Goal: Task Accomplishment & Management: Use online tool/utility

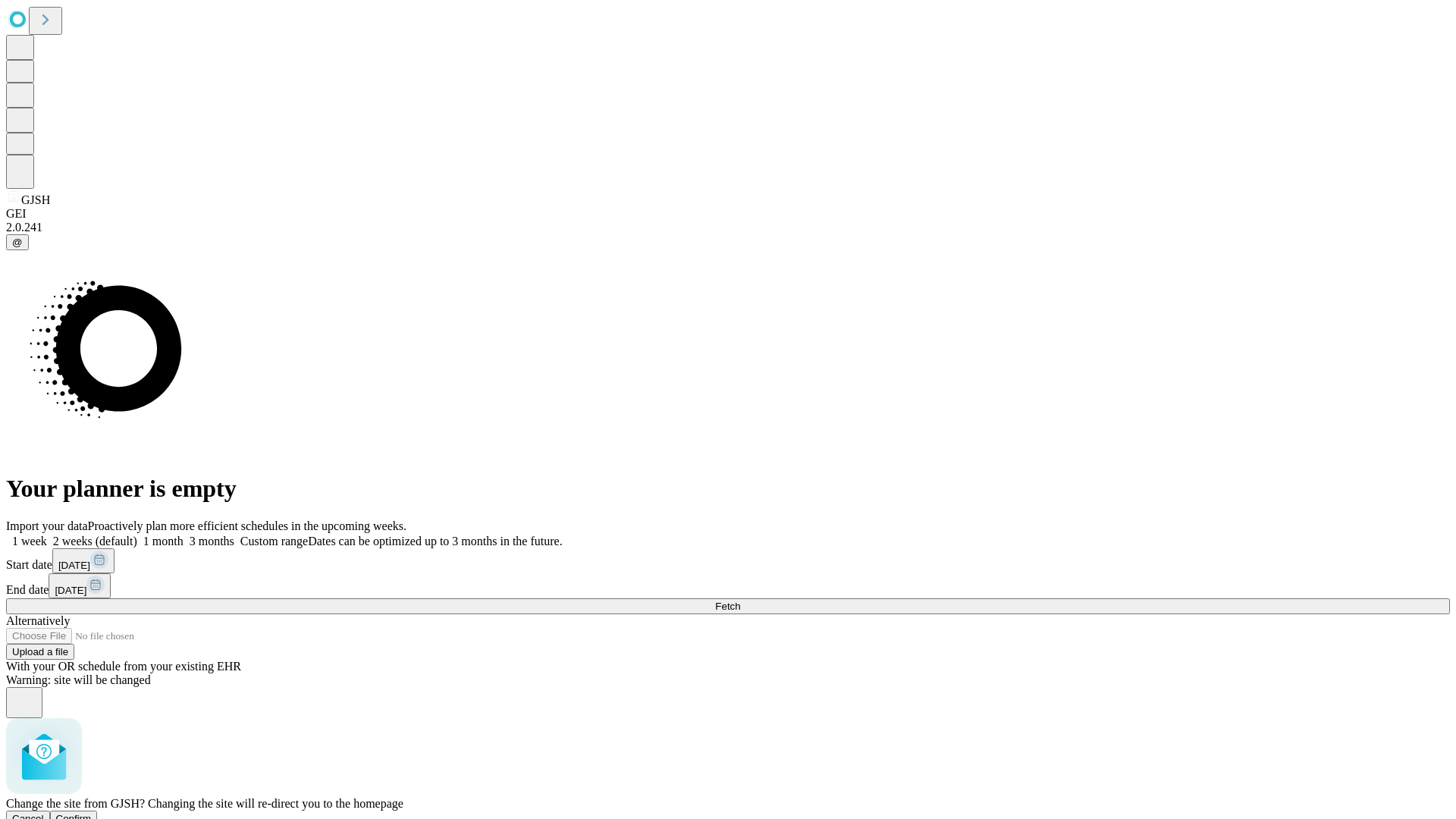
click at [92, 813] on span "Confirm" at bounding box center [74, 818] width 36 height 12
click at [184, 535] on label "1 month" at bounding box center [161, 541] width 46 height 13
click at [740, 601] on span "Fetch" at bounding box center [727, 606] width 25 height 12
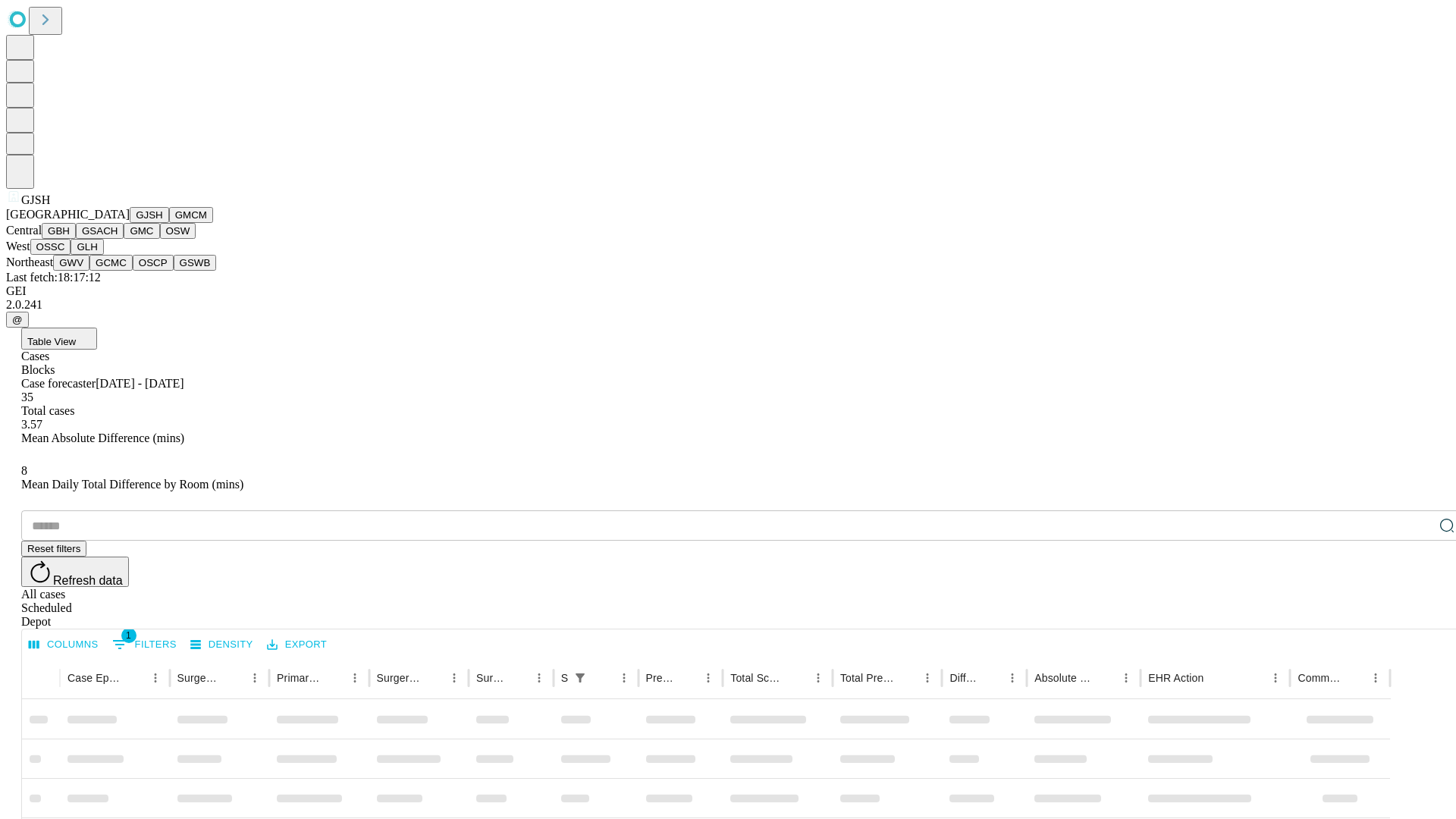
click at [169, 223] on button "GMCM" at bounding box center [191, 215] width 44 height 16
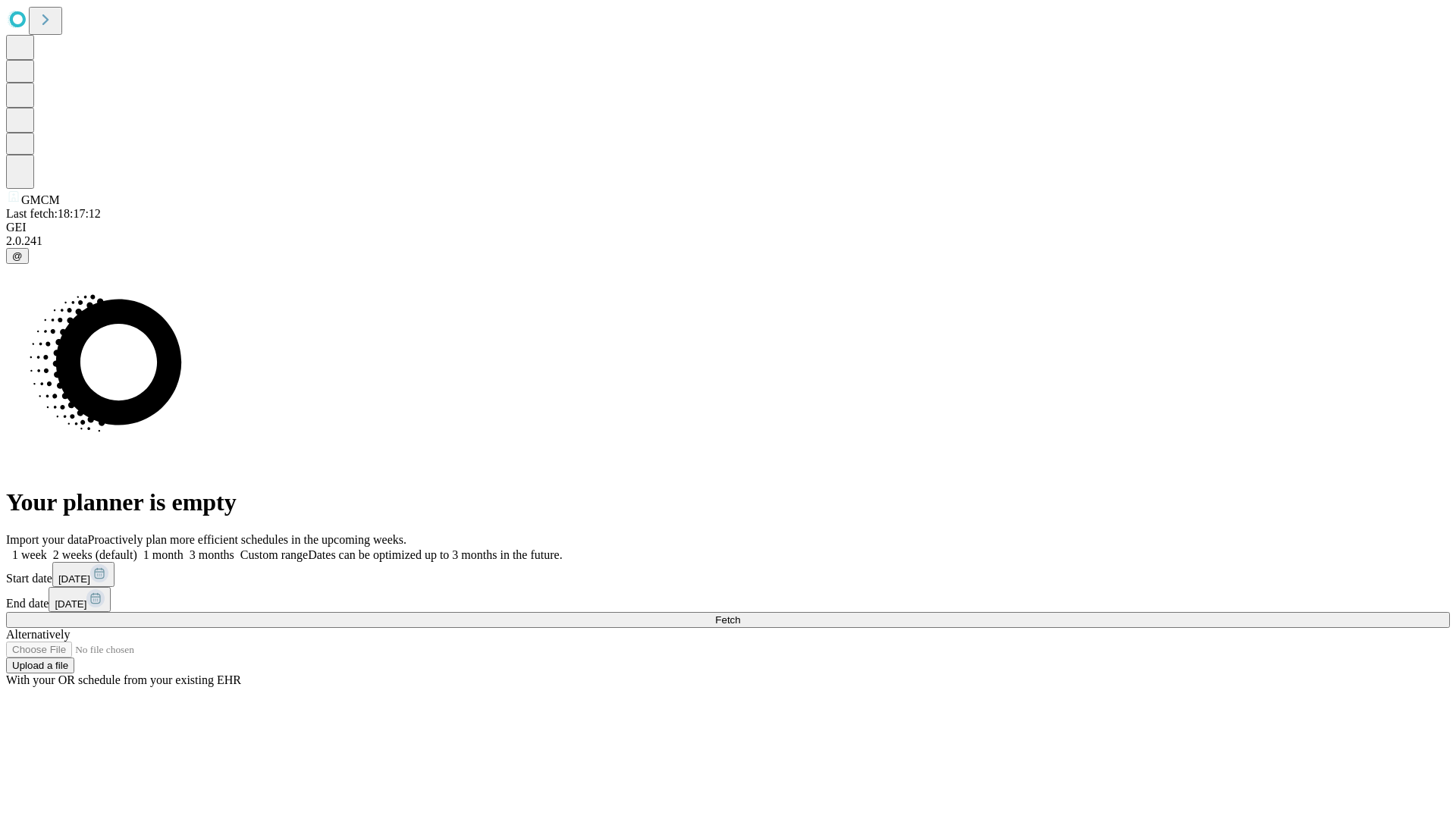
click at [740, 614] on span "Fetch" at bounding box center [727, 620] width 25 height 12
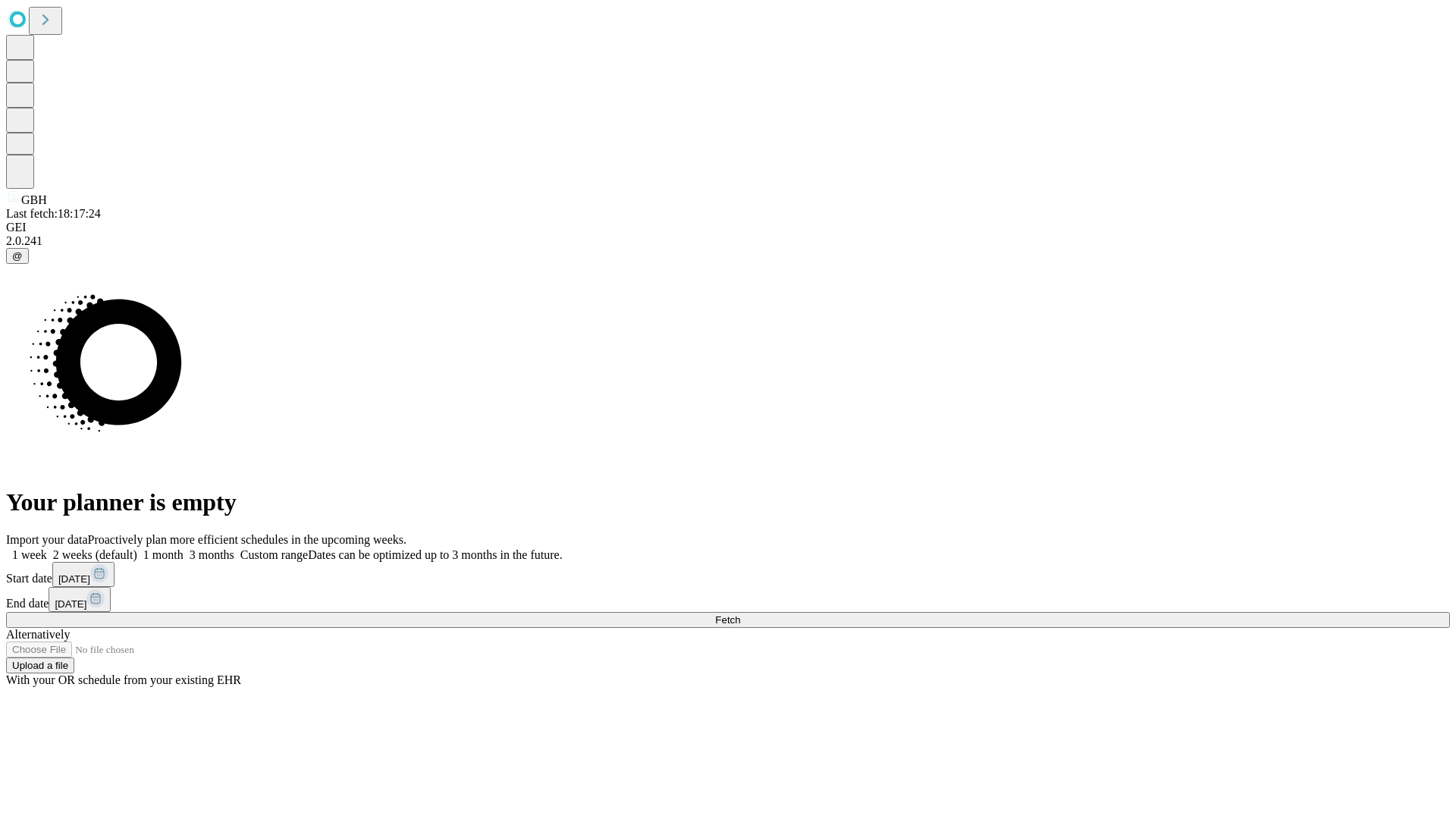
click at [740, 614] on span "Fetch" at bounding box center [727, 620] width 25 height 12
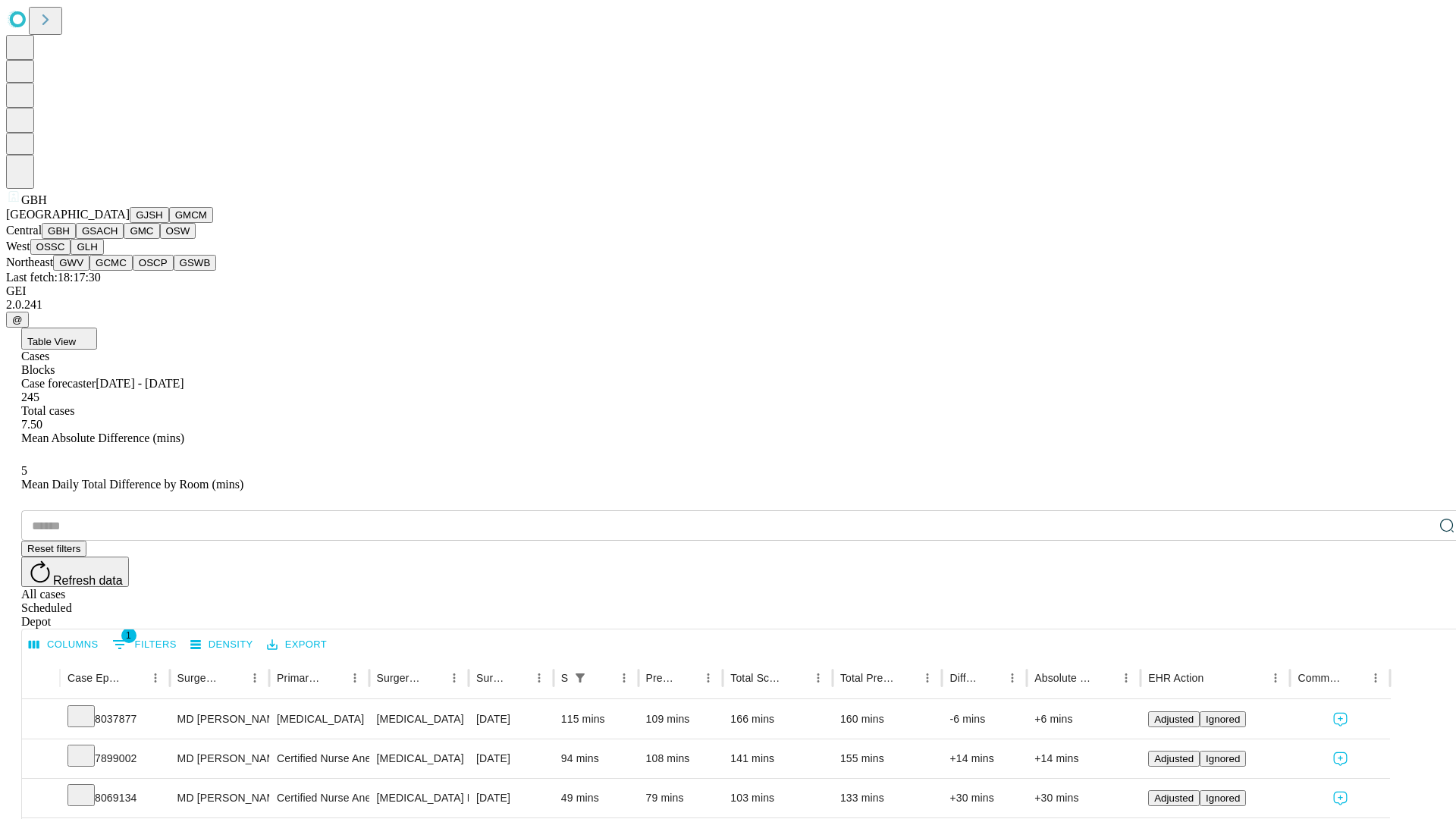
click at [117, 239] on button "GSACH" at bounding box center [100, 231] width 48 height 16
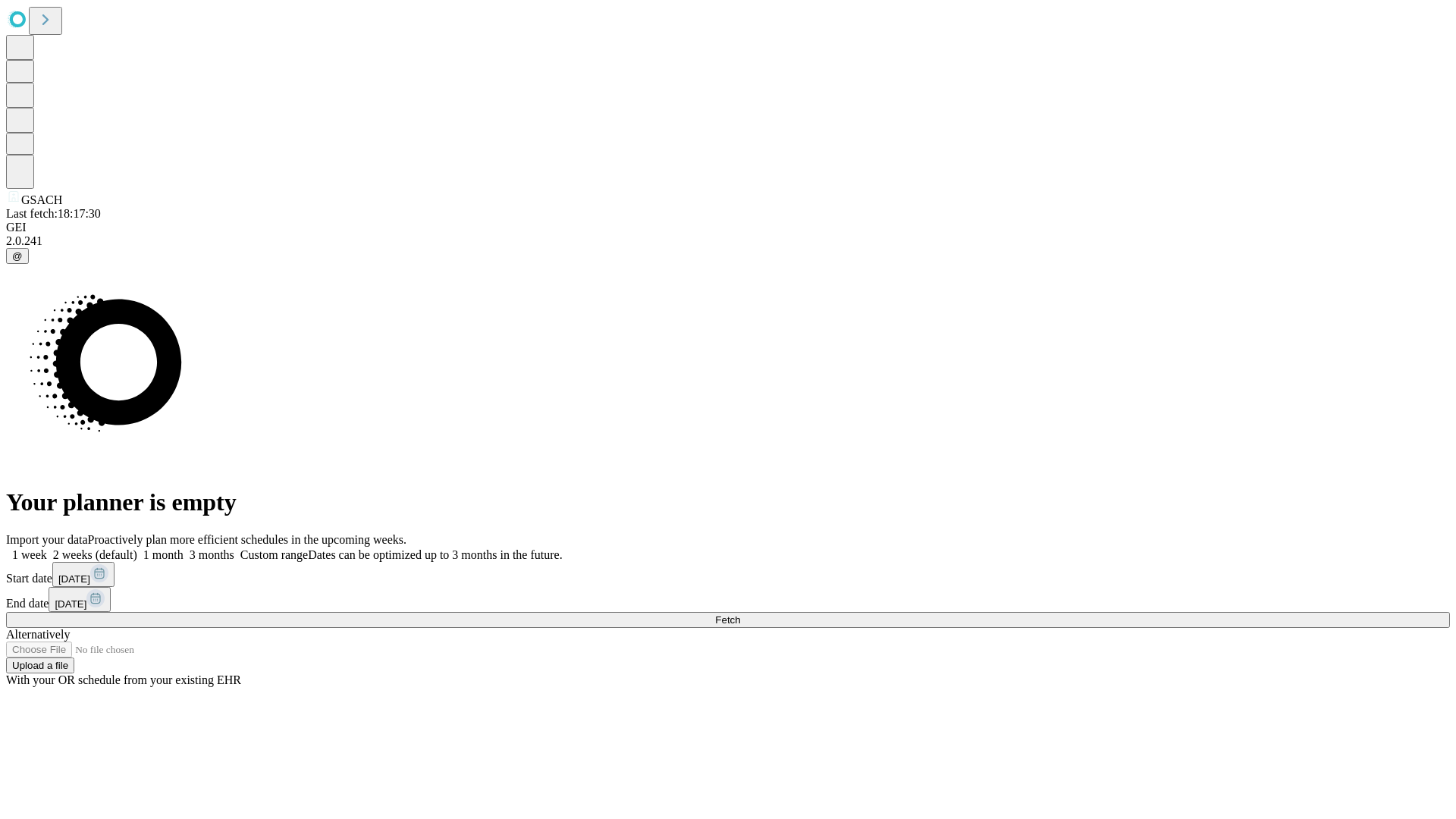
click at [184, 548] on label "1 month" at bounding box center [161, 554] width 46 height 13
click at [740, 614] on span "Fetch" at bounding box center [727, 620] width 25 height 12
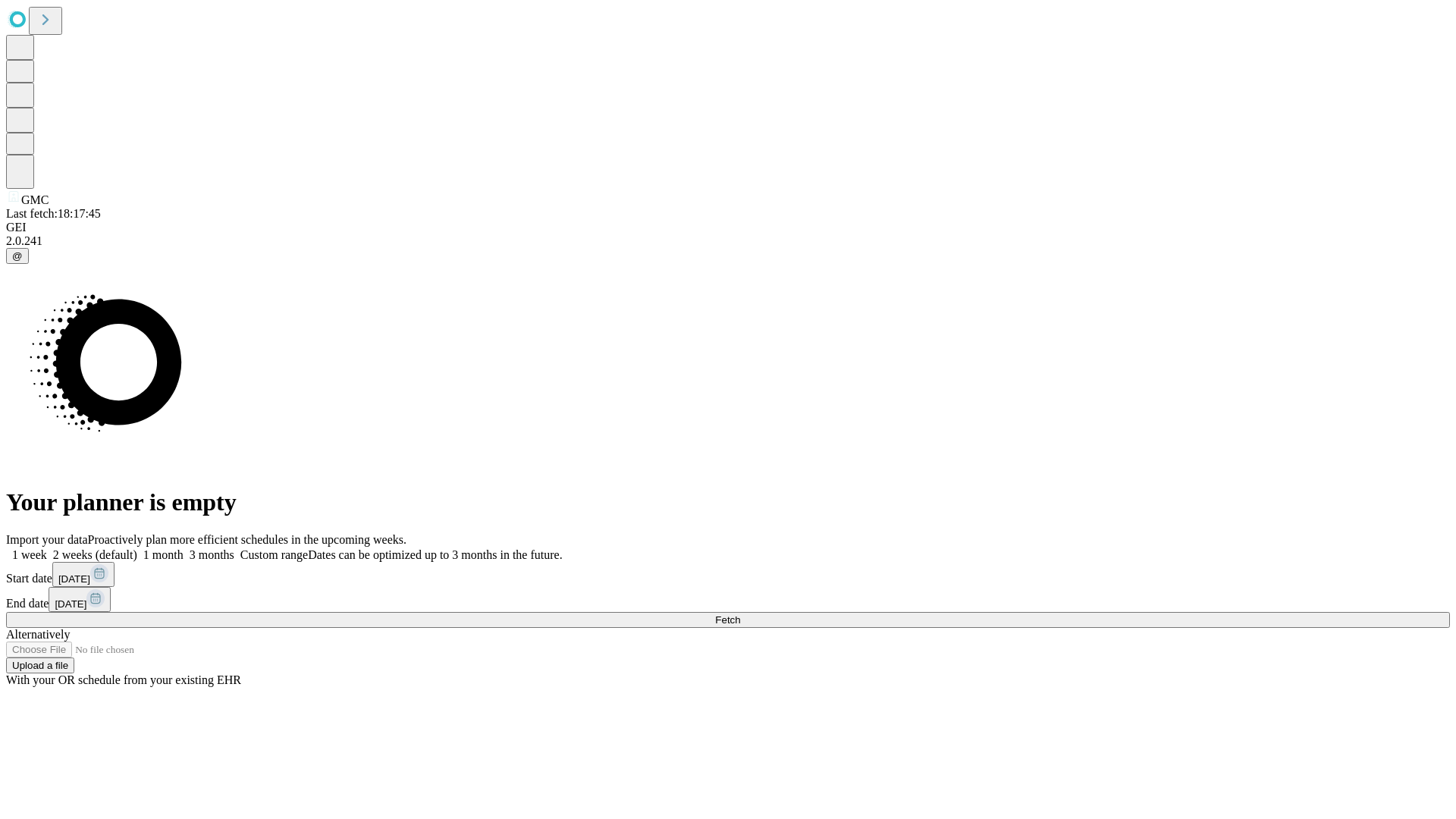
click at [740, 614] on span "Fetch" at bounding box center [727, 620] width 25 height 12
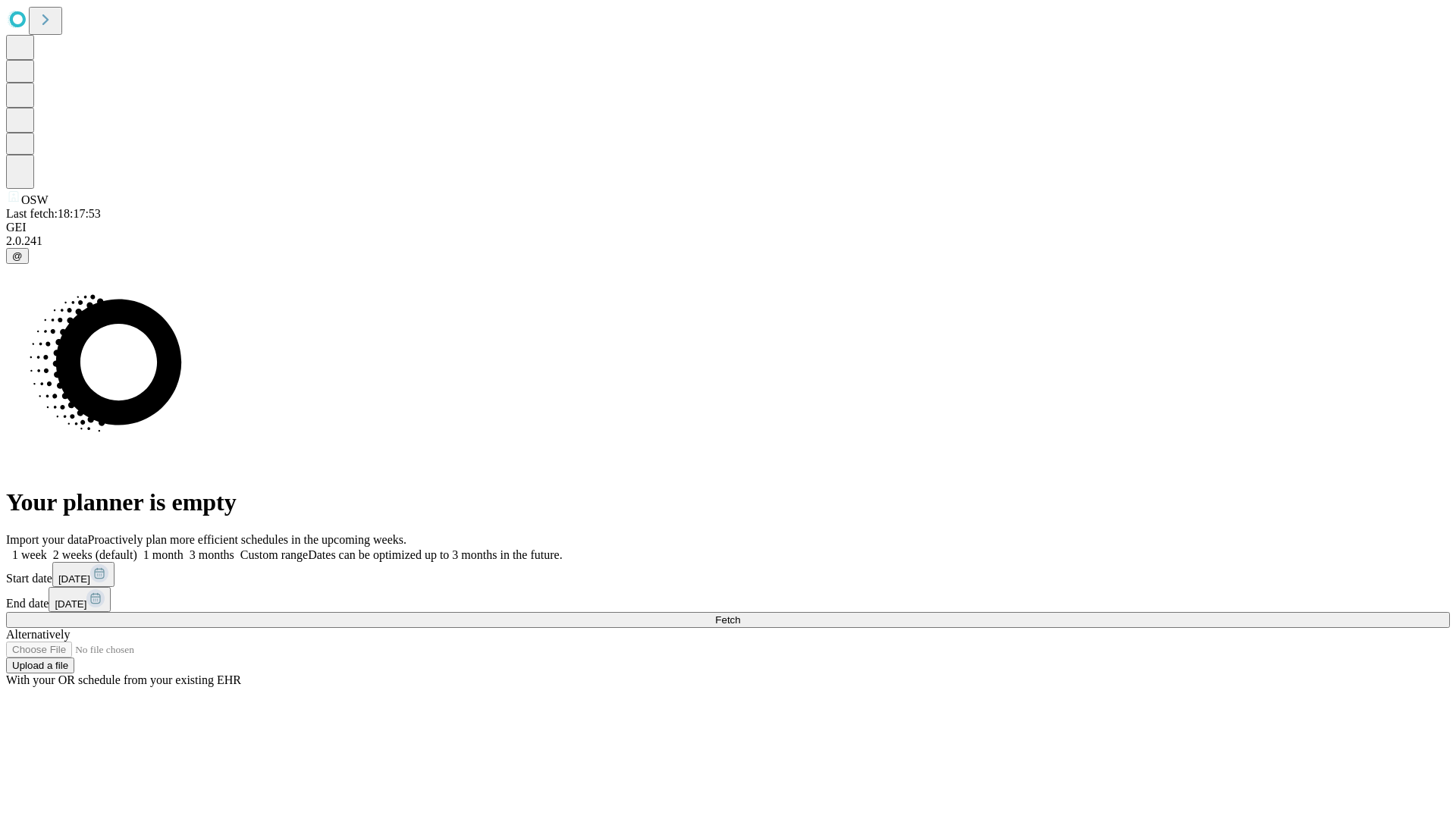
click at [184, 548] on label "1 month" at bounding box center [161, 554] width 46 height 13
click at [740, 614] on span "Fetch" at bounding box center [727, 620] width 25 height 12
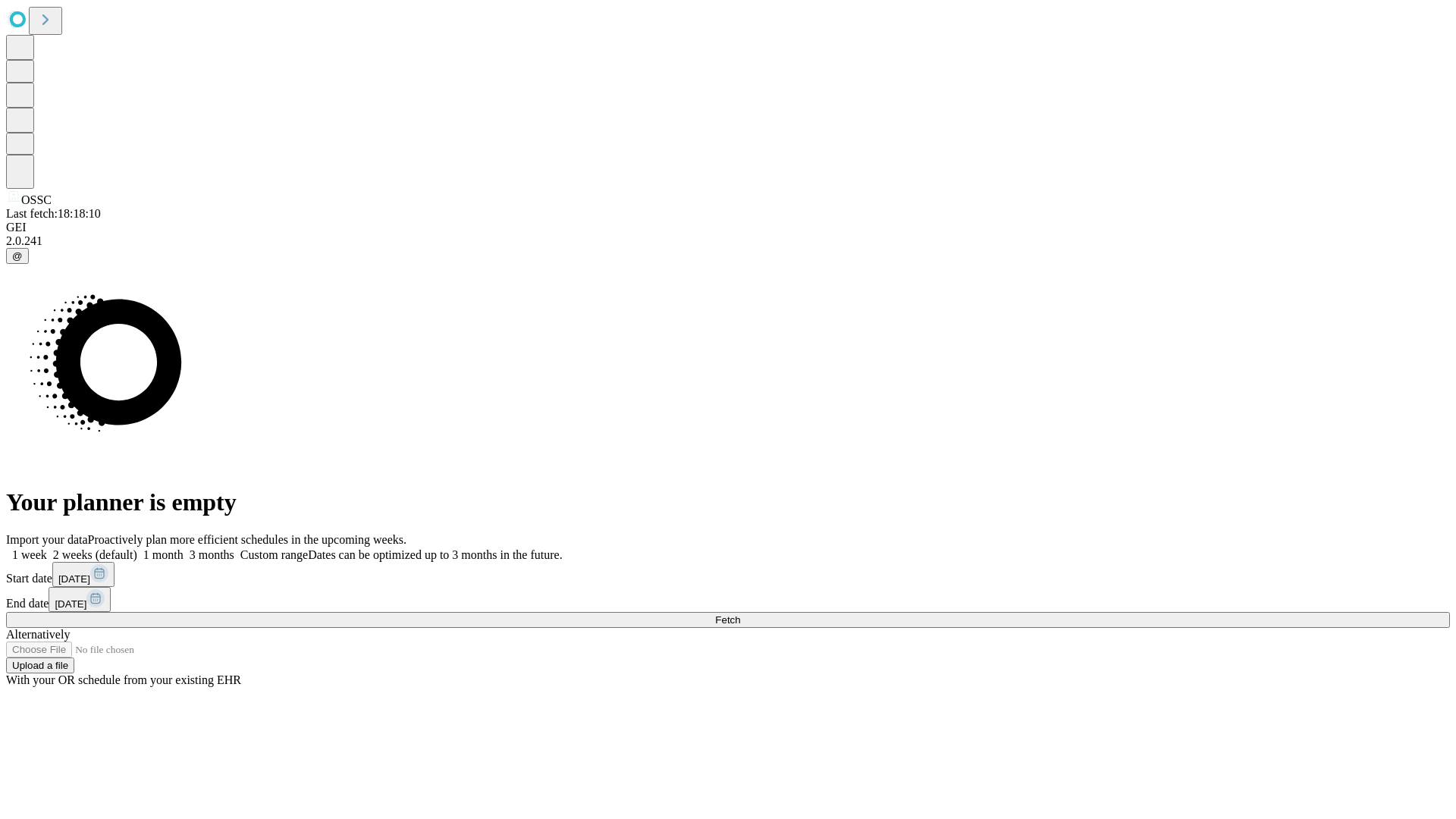
click at [740, 614] on span "Fetch" at bounding box center [727, 620] width 25 height 12
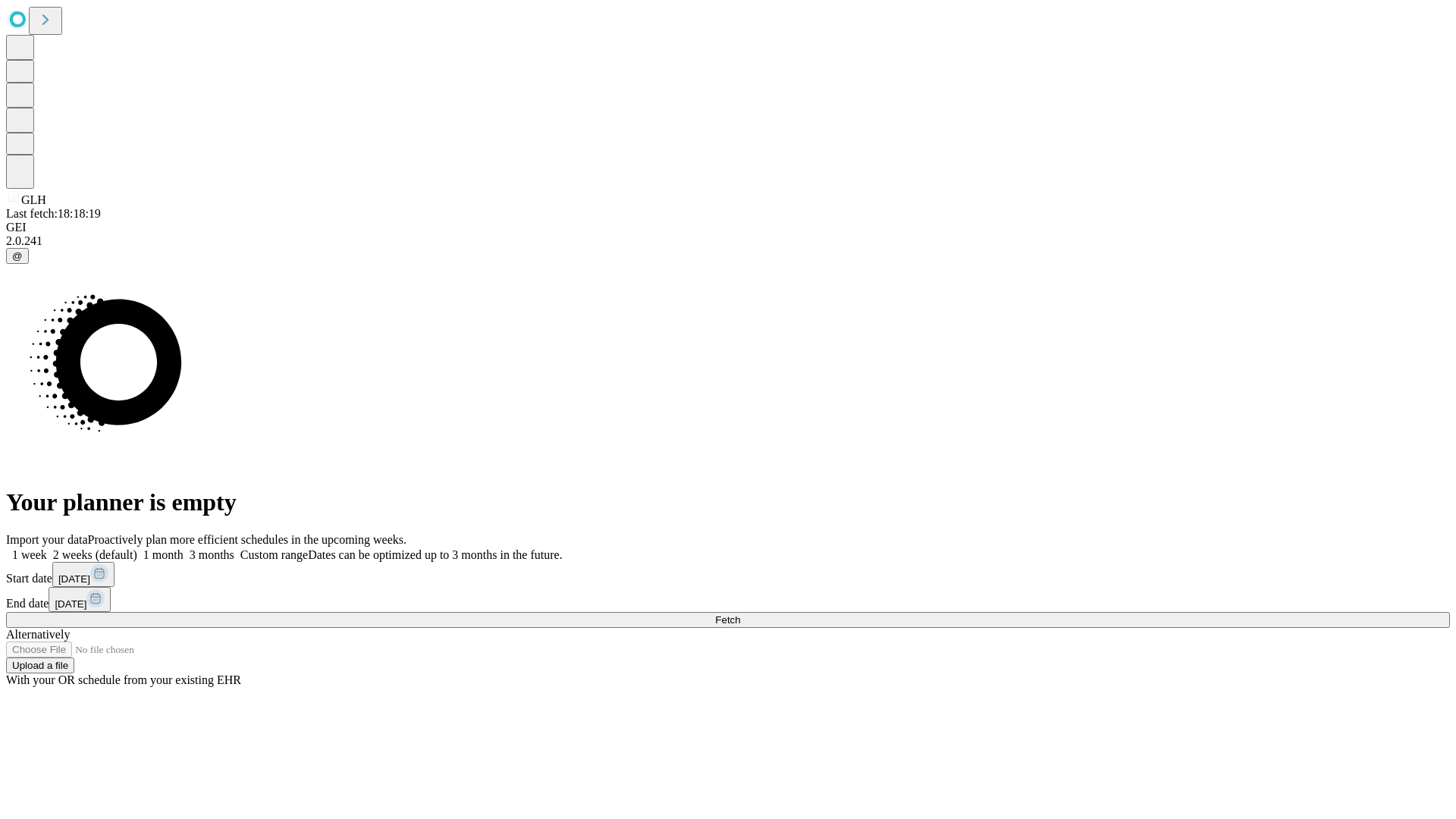
click at [184, 548] on label "1 month" at bounding box center [161, 554] width 46 height 13
click at [740, 614] on span "Fetch" at bounding box center [727, 620] width 25 height 12
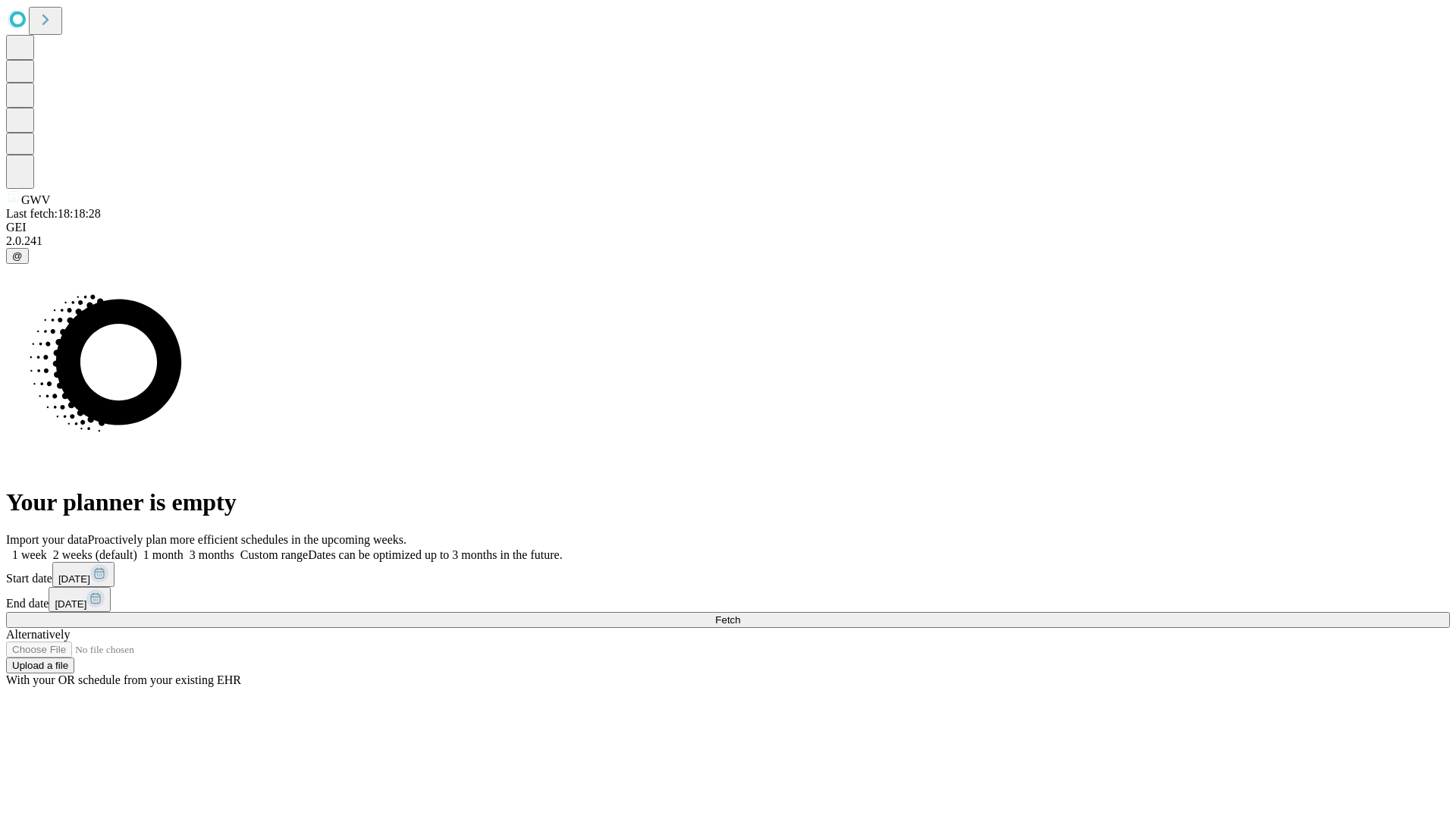
click at [184, 548] on label "1 month" at bounding box center [161, 554] width 46 height 13
click at [740, 614] on span "Fetch" at bounding box center [727, 620] width 25 height 12
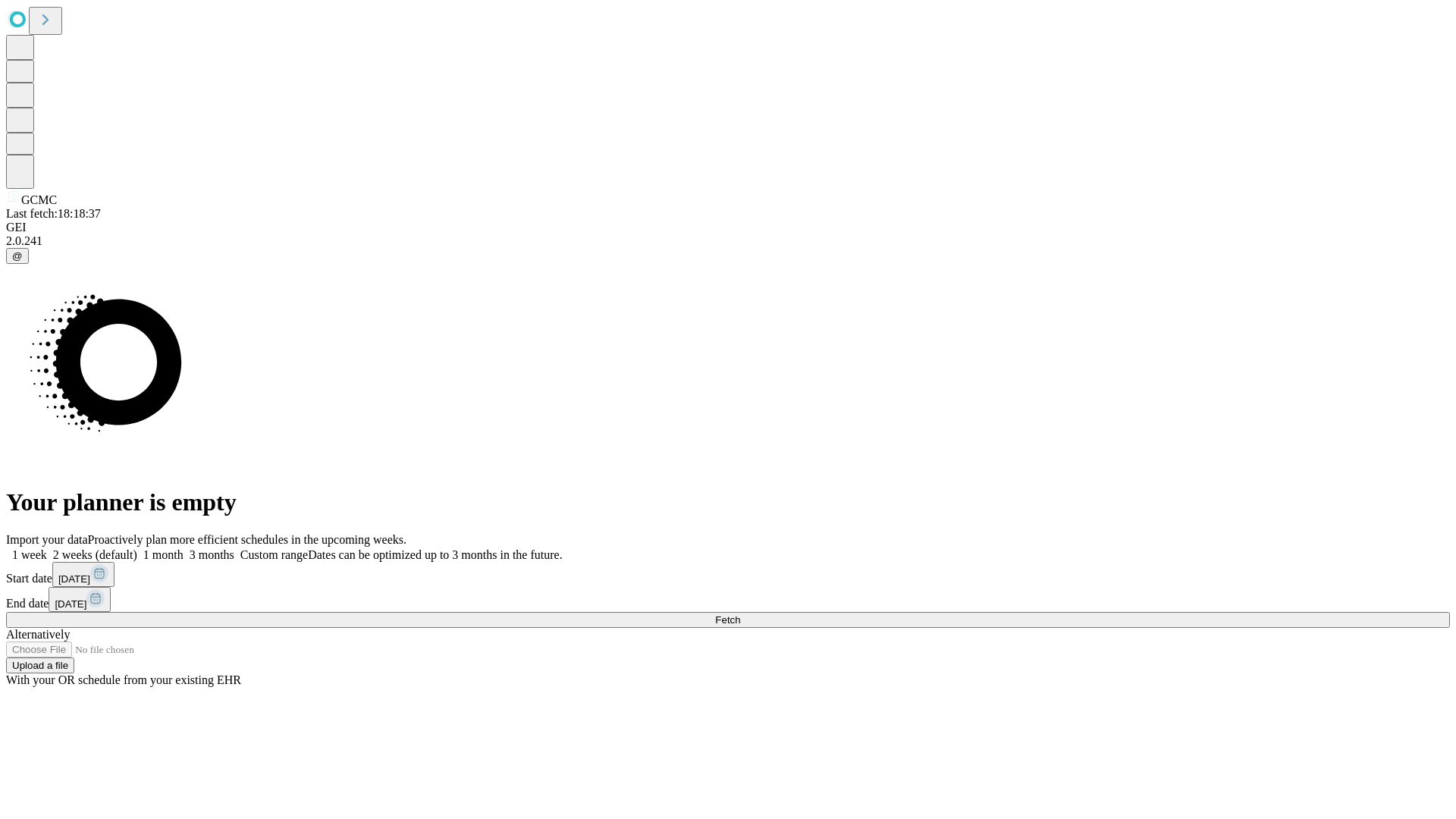
click at [184, 548] on label "1 month" at bounding box center [161, 554] width 46 height 13
click at [740, 614] on span "Fetch" at bounding box center [727, 620] width 25 height 12
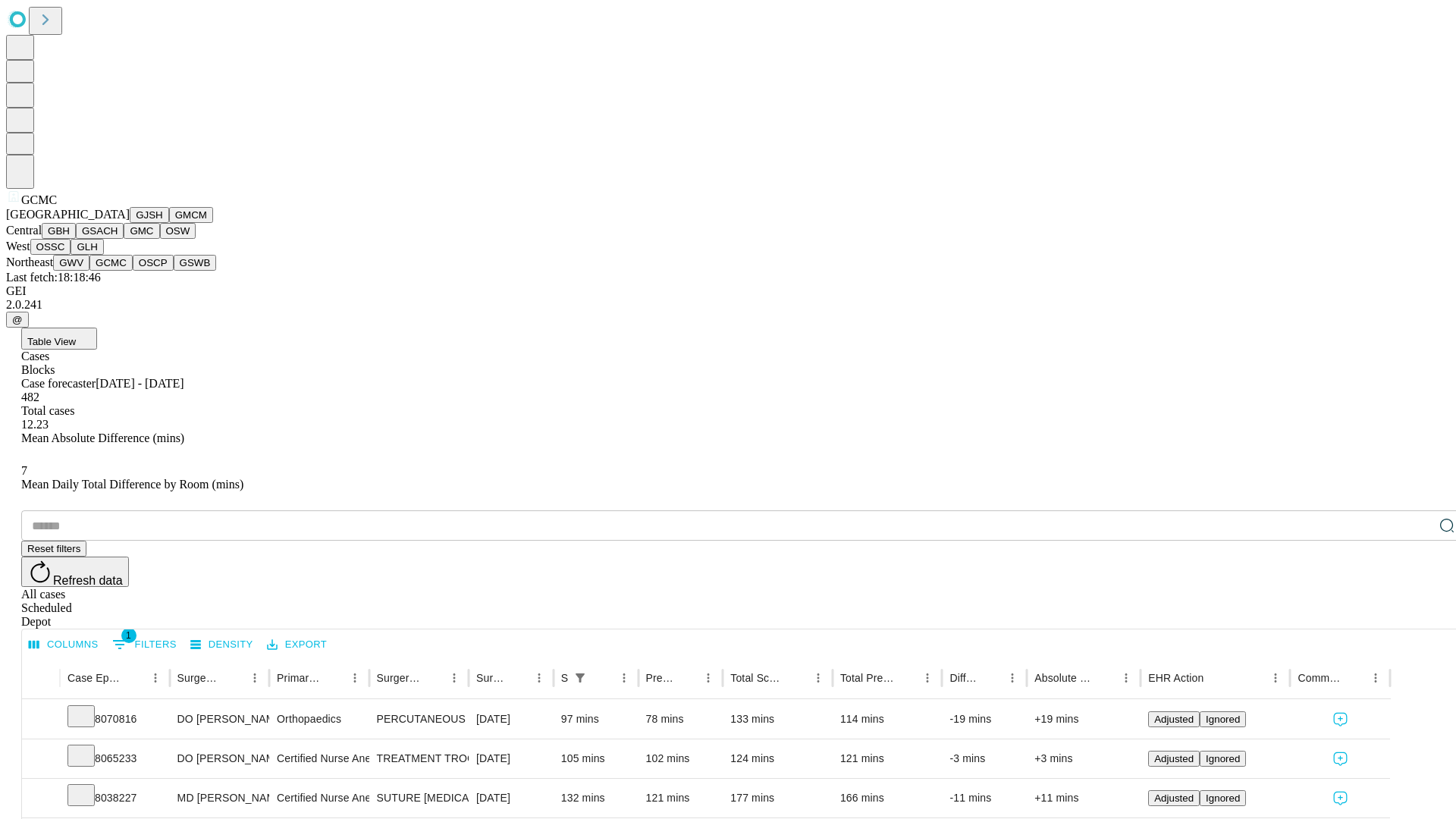
click at [133, 271] on button "OSCP" at bounding box center [153, 262] width 41 height 16
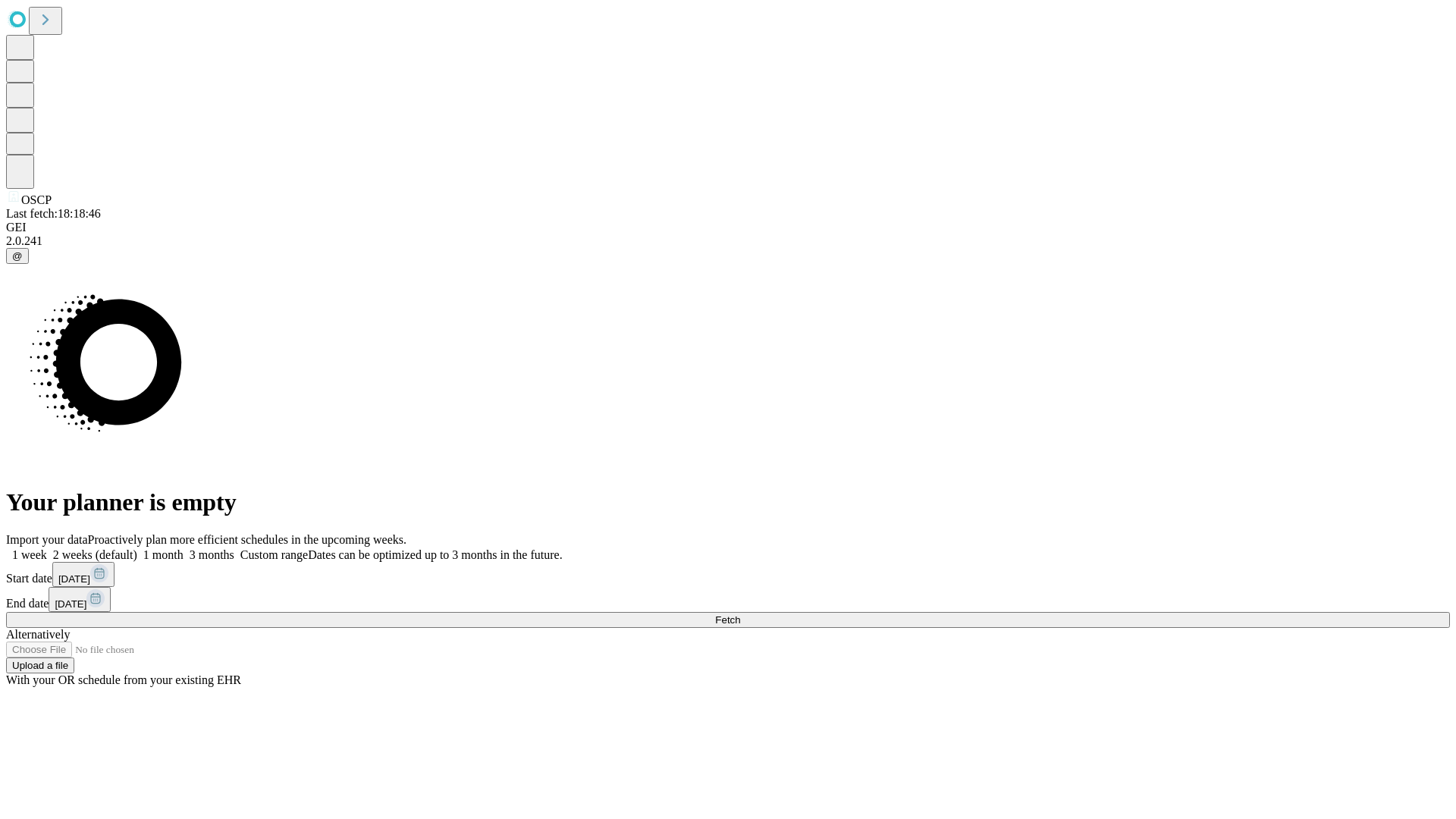
click at [184, 548] on label "1 month" at bounding box center [161, 554] width 46 height 13
click at [740, 614] on span "Fetch" at bounding box center [727, 620] width 25 height 12
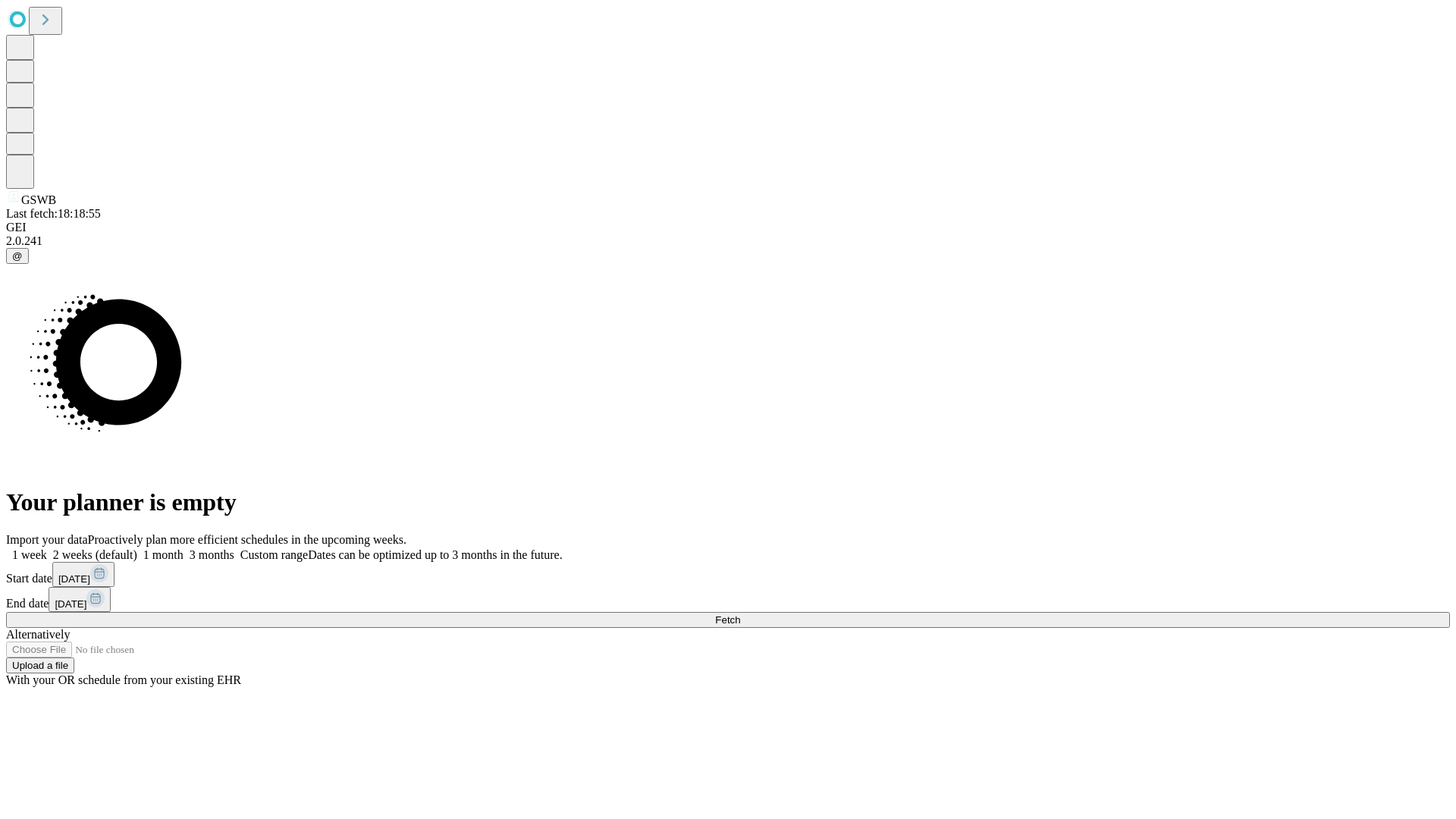
click at [184, 548] on label "1 month" at bounding box center [161, 554] width 46 height 13
click at [740, 614] on span "Fetch" at bounding box center [727, 620] width 25 height 12
